Goal: Task Accomplishment & Management: Manage account settings

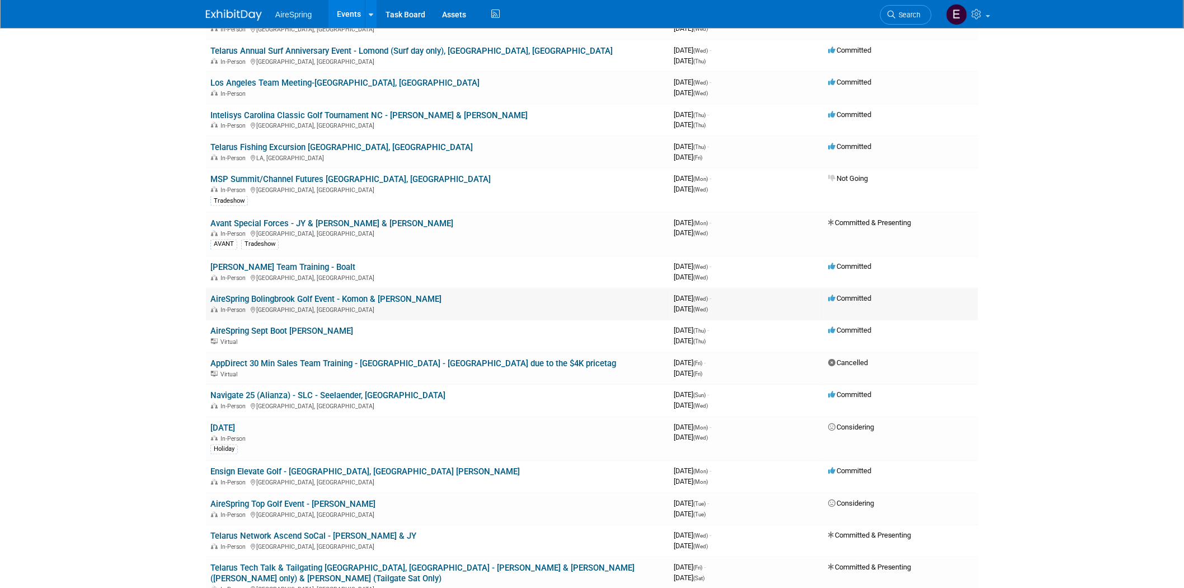
scroll to position [746, 0]
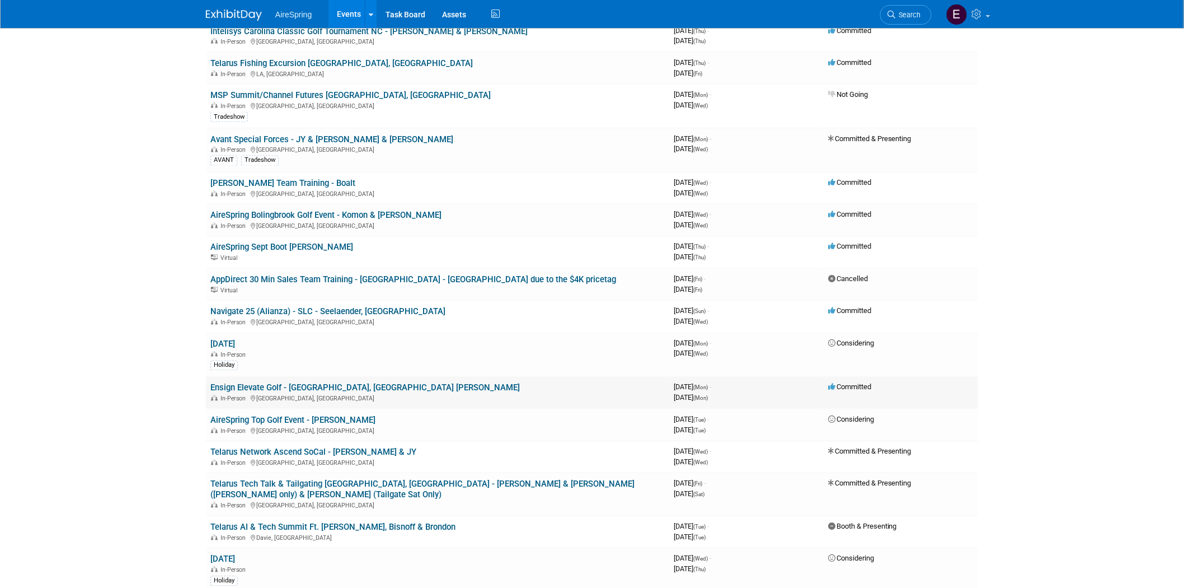
click at [355, 383] on link "Ensign Elevate Golf - [GEOGRAPHIC_DATA], [GEOGRAPHIC_DATA] [PERSON_NAME]" at bounding box center [364, 388] width 309 height 10
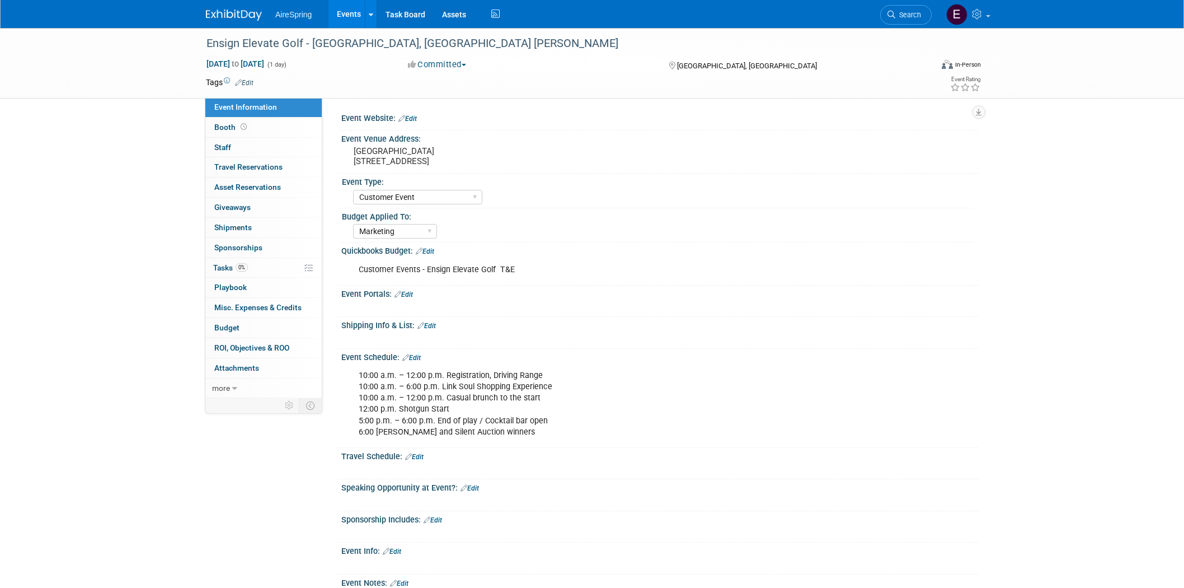
select select "Customer Event"
select select "Marketing"
drag, startPoint x: 350, startPoint y: 148, endPoint x: 476, endPoint y: 160, distance: 126.5
click at [476, 160] on div "Fairbanks Ranch Country Club 15150 San Dieguito Road" at bounding box center [474, 156] width 248 height 26
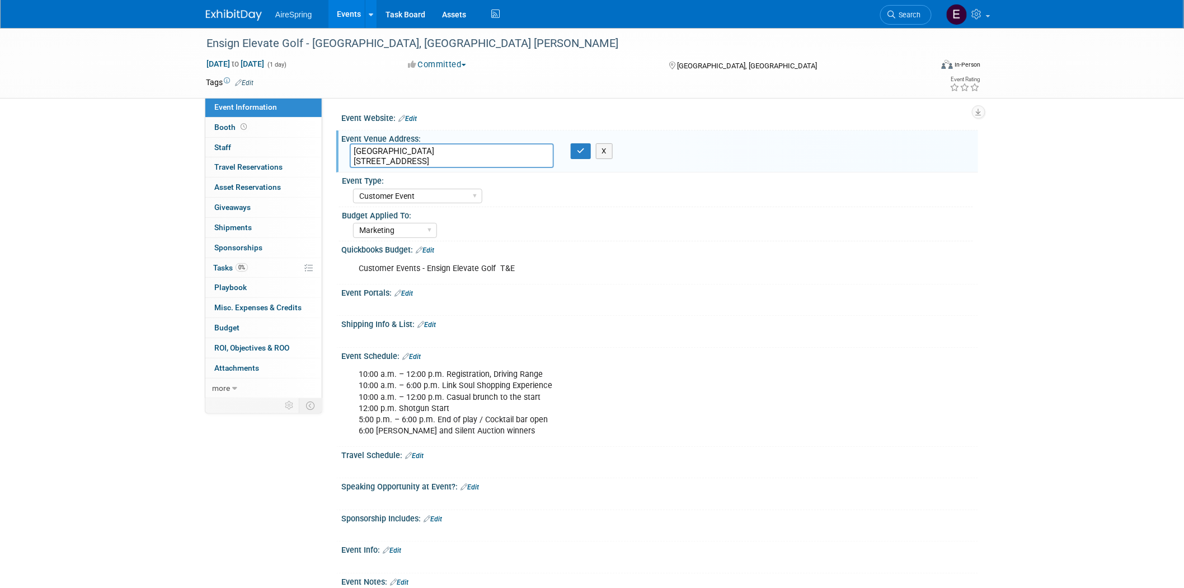
drag, startPoint x: 351, startPoint y: 159, endPoint x: 465, endPoint y: 162, distance: 114.2
click at [465, 162] on textarea "Fairbanks Ranch Country Club 15150 San Dieguito Road" at bounding box center [452, 155] width 204 height 25
click at [539, 202] on div "AireSpring Event AireSpring Internal Partner Event Training Tradeshow - Exhibit…" at bounding box center [663, 195] width 620 height 18
drag, startPoint x: 351, startPoint y: 151, endPoint x: 413, endPoint y: 148, distance: 62.2
click at [409, 152] on textarea "Fairbanks Ranch Country Club 15150 San Dieguito Road" at bounding box center [452, 155] width 204 height 25
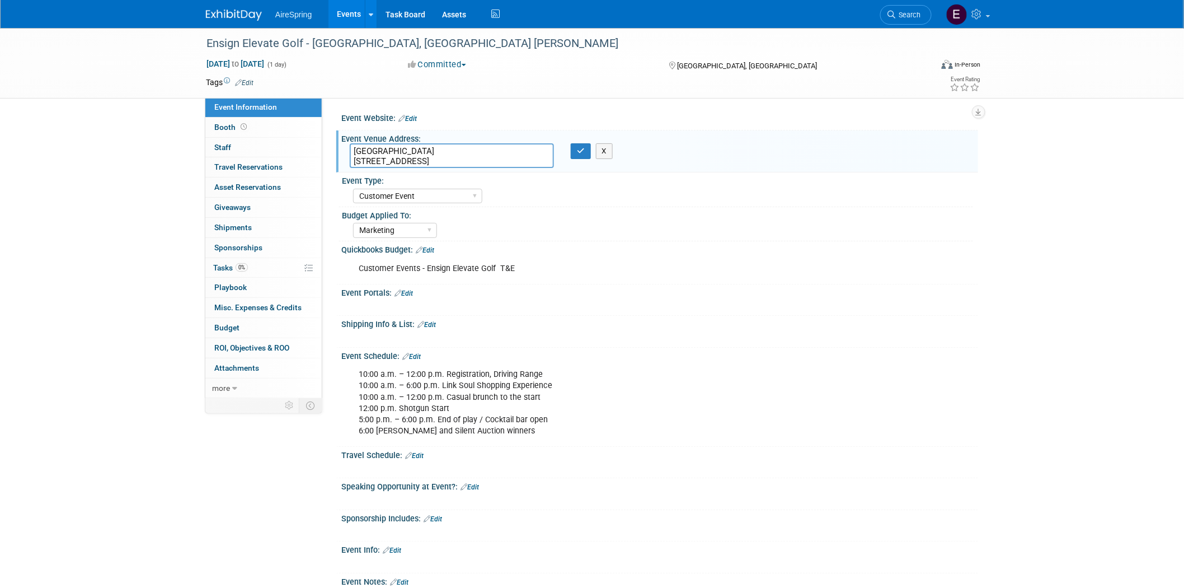
click at [621, 273] on div "Customer Events - Ensign Elevate Golf T&E" at bounding box center [603, 268] width 504 height 22
drag, startPoint x: 350, startPoint y: 159, endPoint x: 461, endPoint y: 164, distance: 110.4
click at [461, 164] on textarea "Fairbanks Ranch Country Club 15150 San Dieguito Road" at bounding box center [452, 155] width 204 height 25
